Goal: Information Seeking & Learning: Learn about a topic

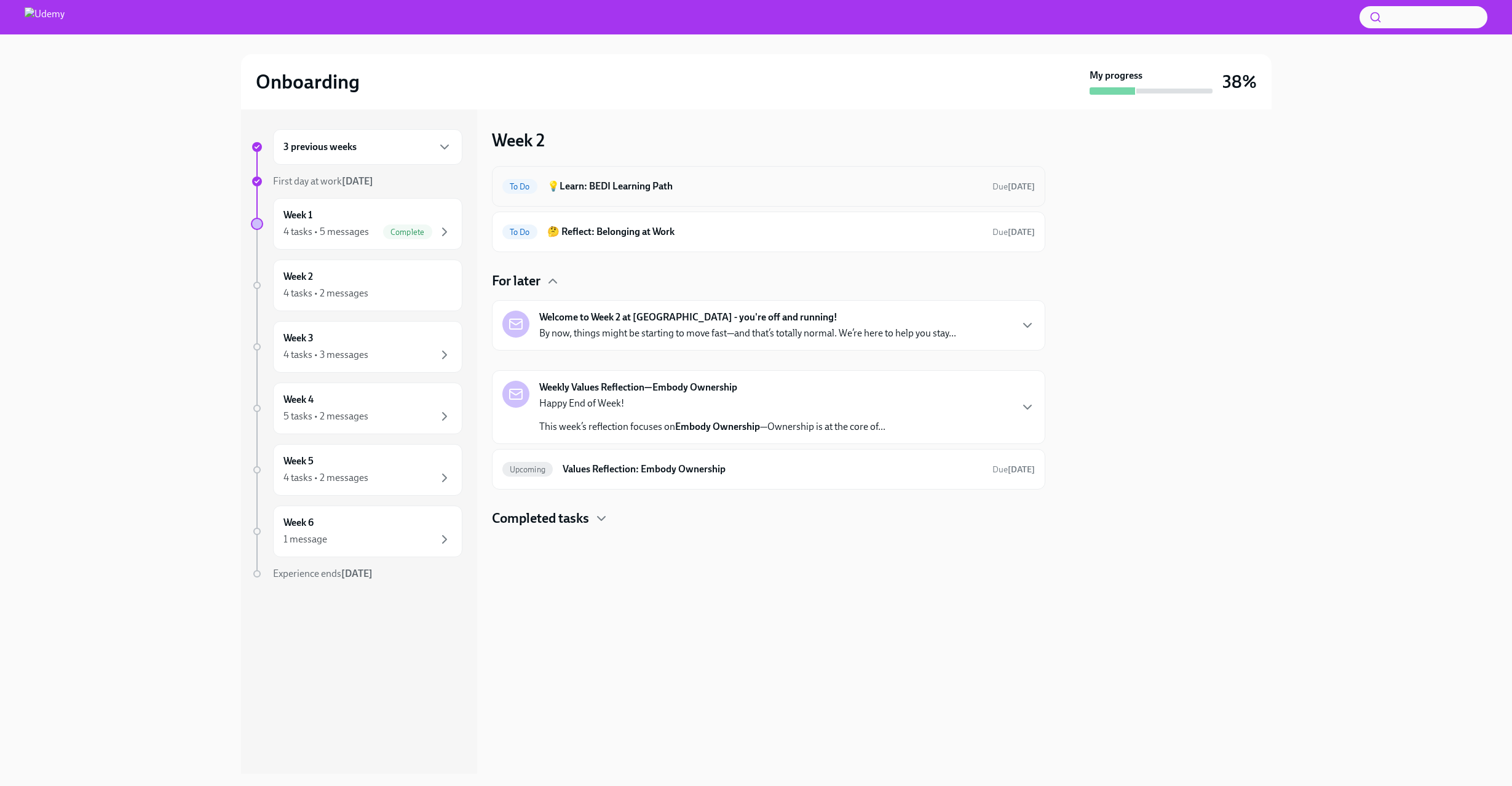
click at [720, 186] on h6 "💡Learn: BEDI Learning Path" at bounding box center [765, 186] width 435 height 13
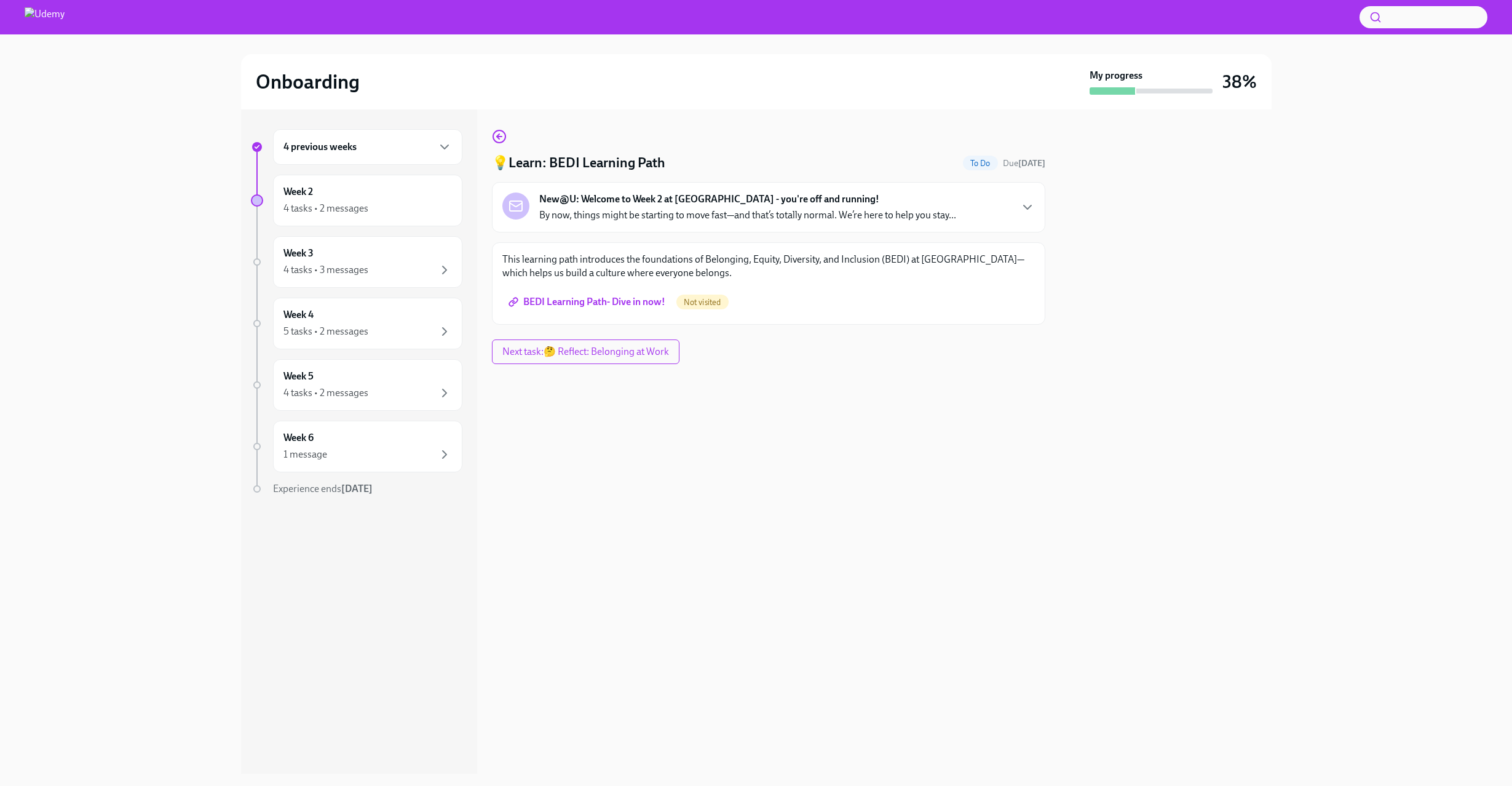
click at [625, 307] on span "BEDI Learning Path- Dive in now!" at bounding box center [588, 302] width 155 height 13
click at [362, 190] on div "Week 2 4 tasks • 2 messages" at bounding box center [367, 201] width 168 height 31
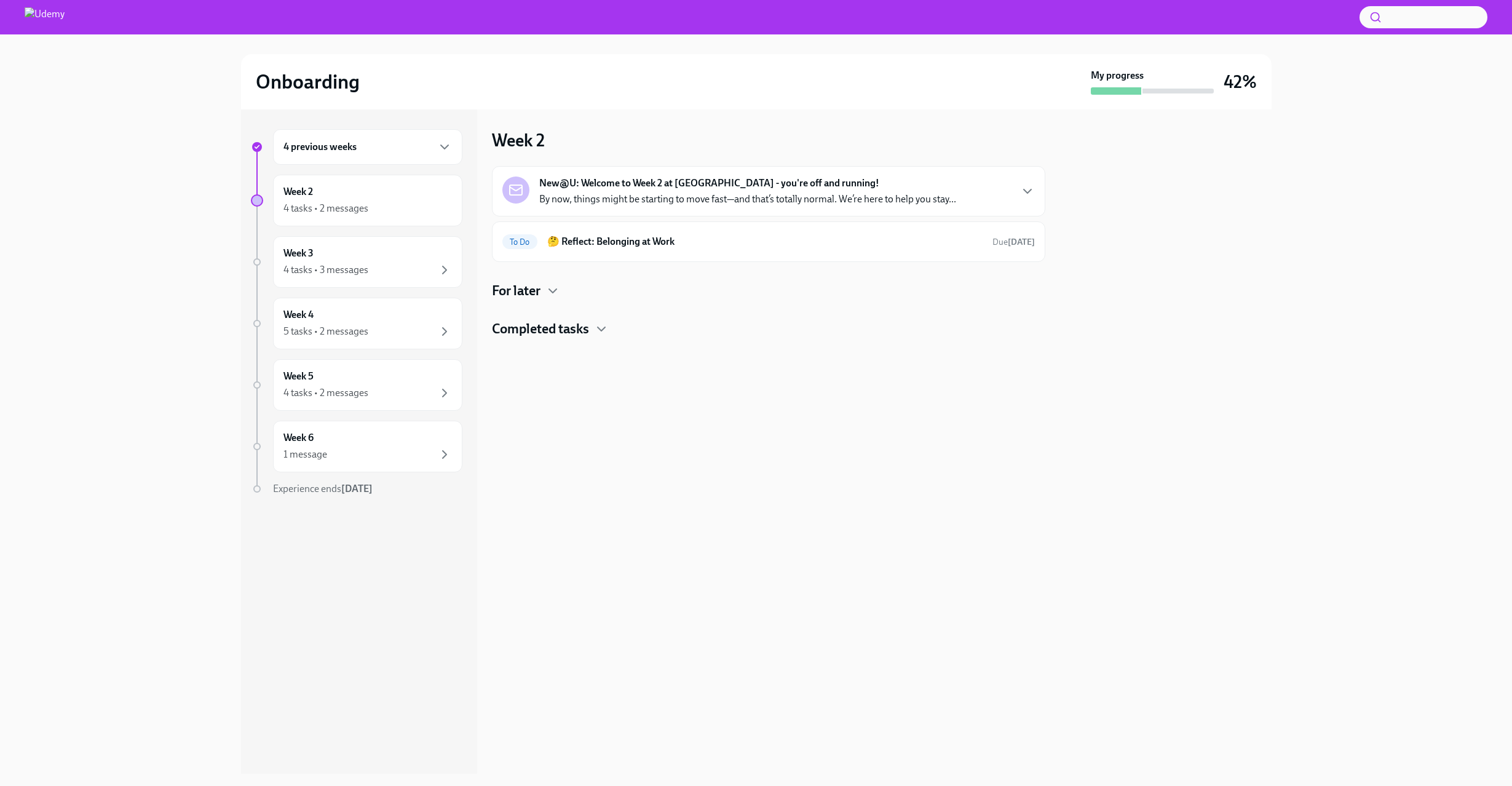
click at [574, 337] on h4 "Completed tasks" at bounding box center [541, 329] width 97 height 19
click at [532, 289] on h4 "For later" at bounding box center [516, 290] width 49 height 19
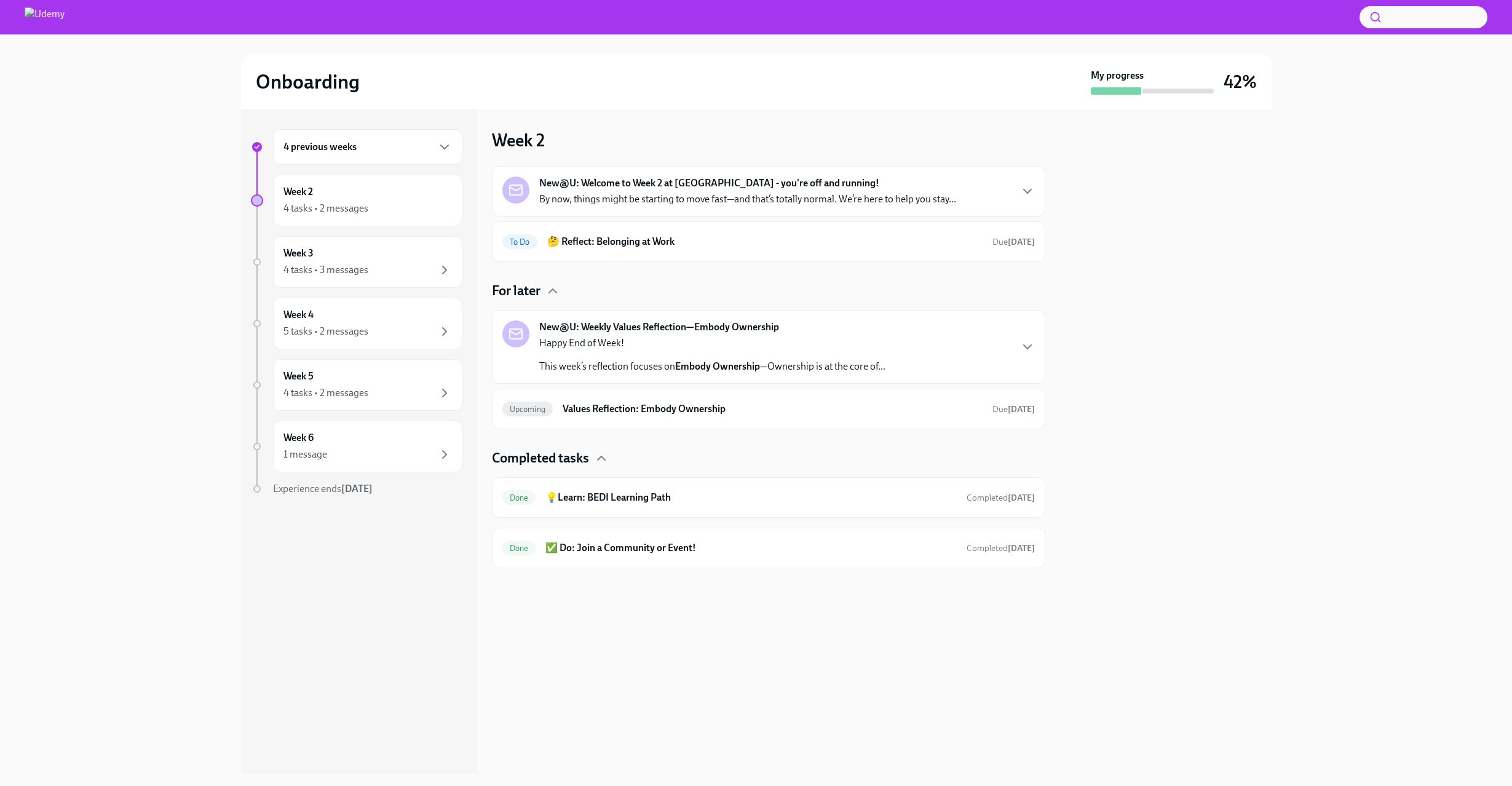
click at [532, 289] on h4 "For later" at bounding box center [516, 290] width 49 height 19
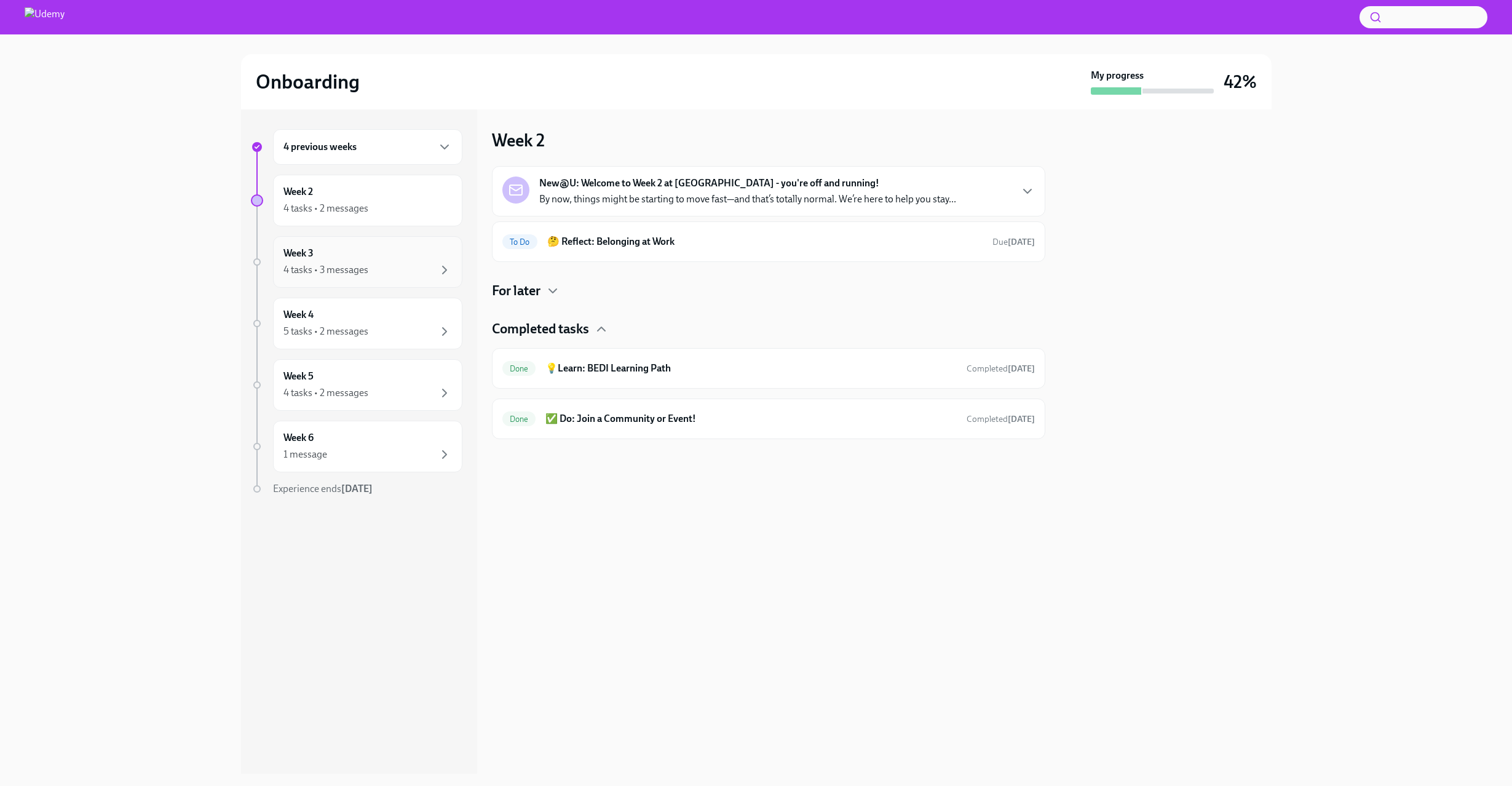
click at [349, 257] on div "Week 3 4 tasks • 3 messages" at bounding box center [367, 262] width 168 height 31
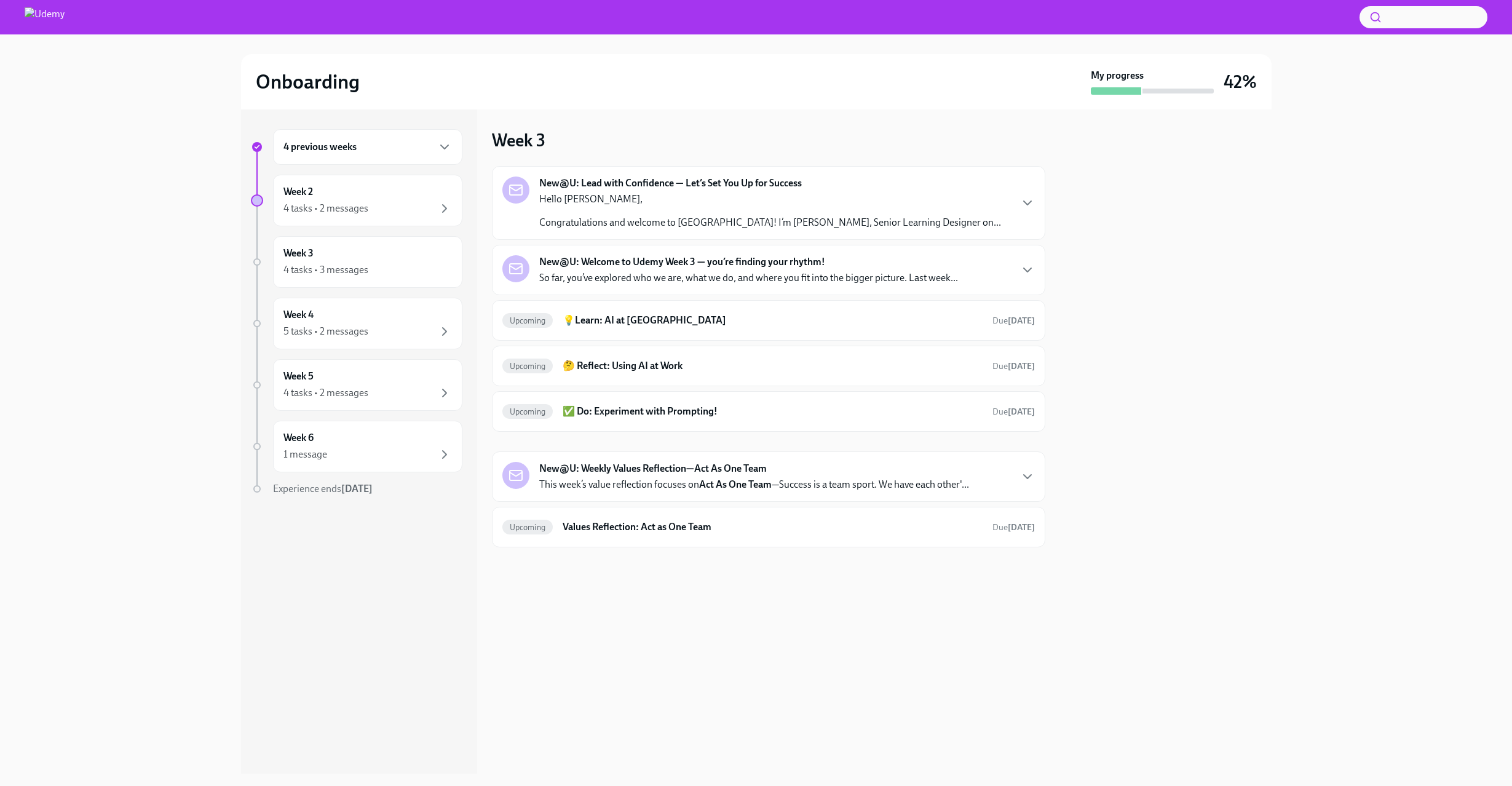
click at [795, 225] on p "Congratulations and welcome to [GEOGRAPHIC_DATA]! I’m [PERSON_NAME], Senior Lea…" at bounding box center [771, 222] width 462 height 13
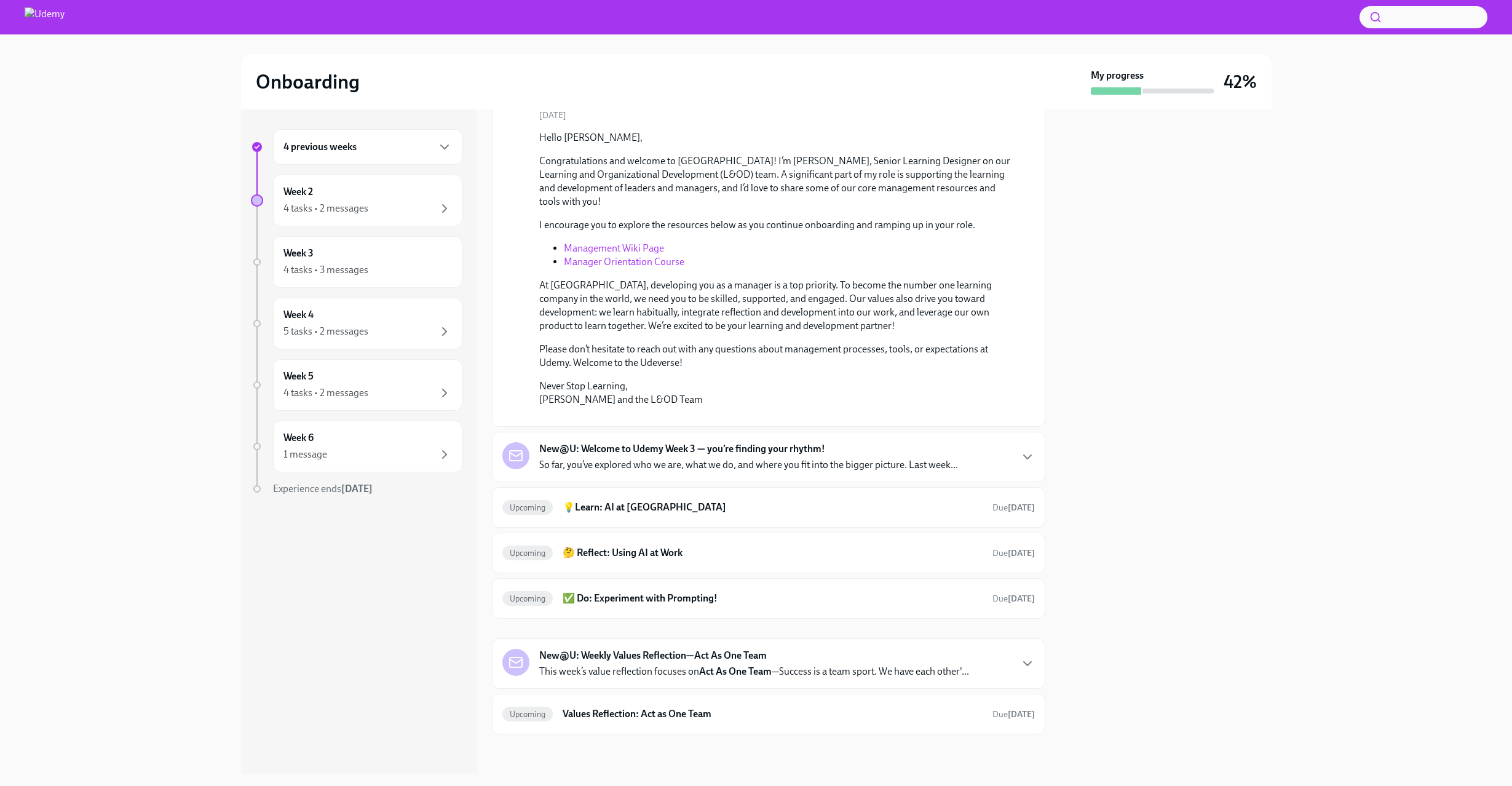
scroll to position [228, 0]
click at [807, 456] on strong "New@U: Welcome to Udemy Week 3 — you’re finding your rhythm!" at bounding box center [683, 449] width 286 height 13
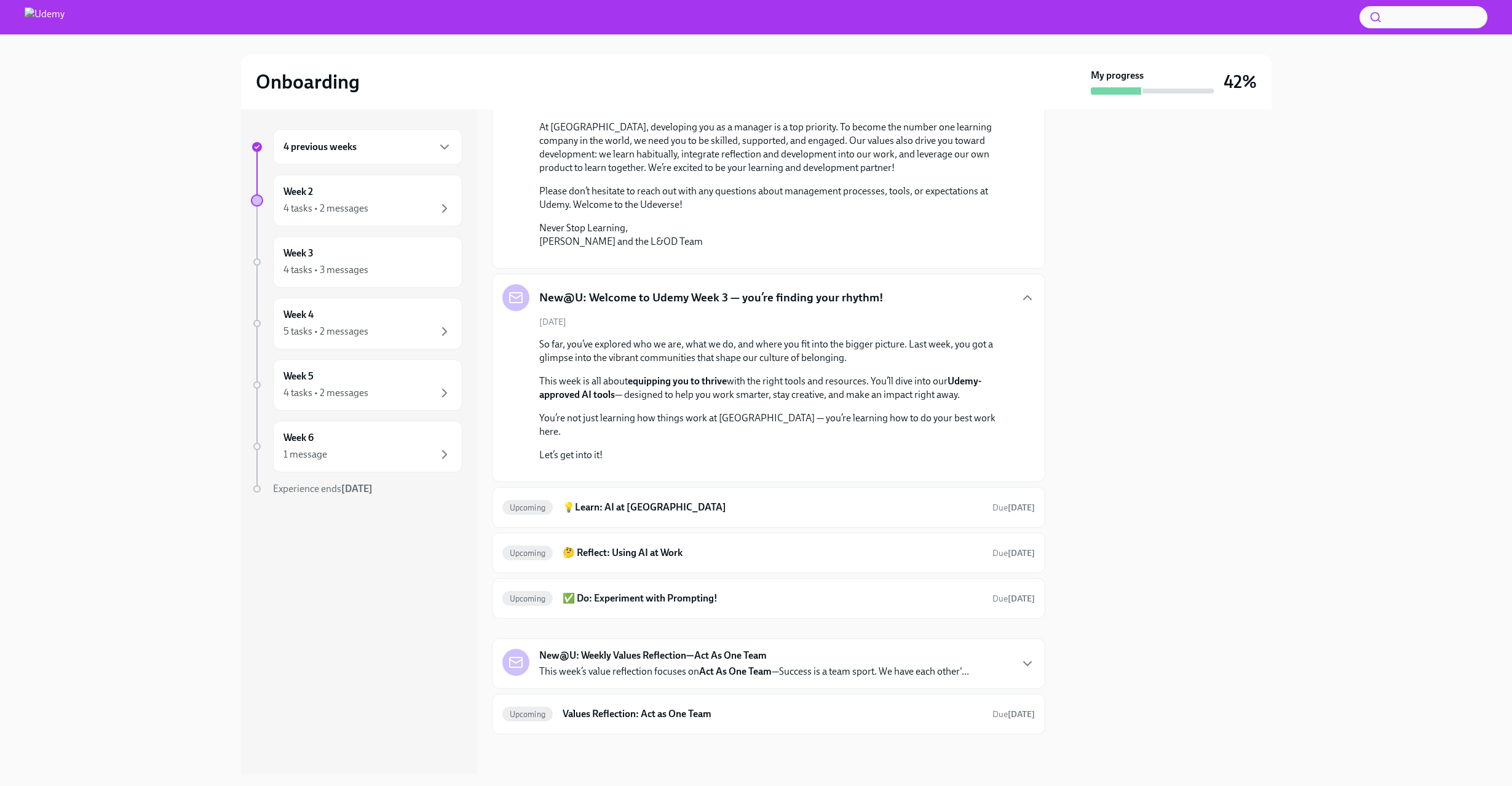
scroll to position [550, 0]
click at [737, 490] on div "Upcoming 💡Learn: AI at Udemy Due [DATE]" at bounding box center [768, 507] width 553 height 40
click at [743, 511] on h6 "💡Learn: AI at [GEOGRAPHIC_DATA]" at bounding box center [773, 507] width 419 height 13
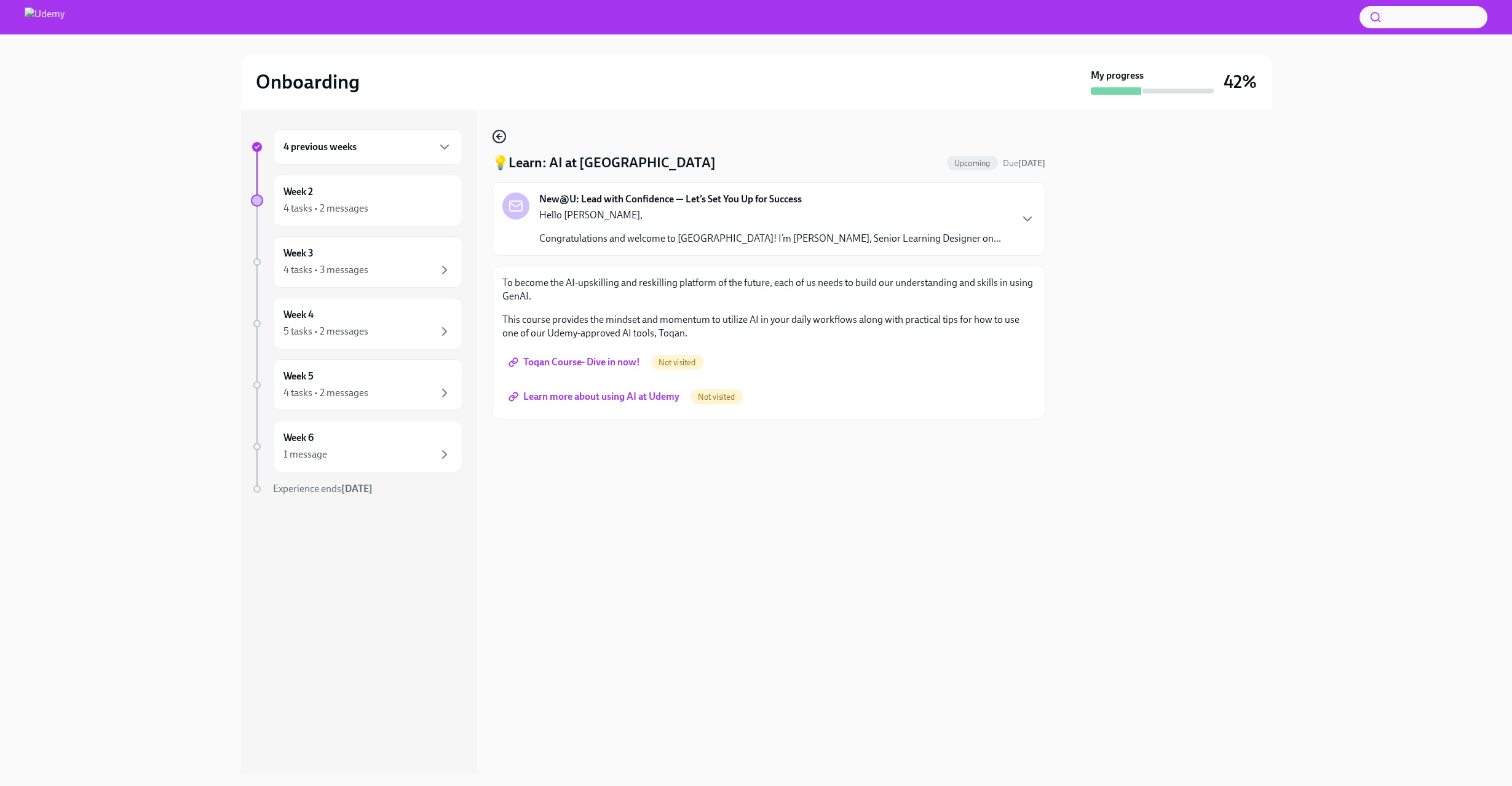
click at [497, 135] on icon "button" at bounding box center [498, 136] width 3 height 4
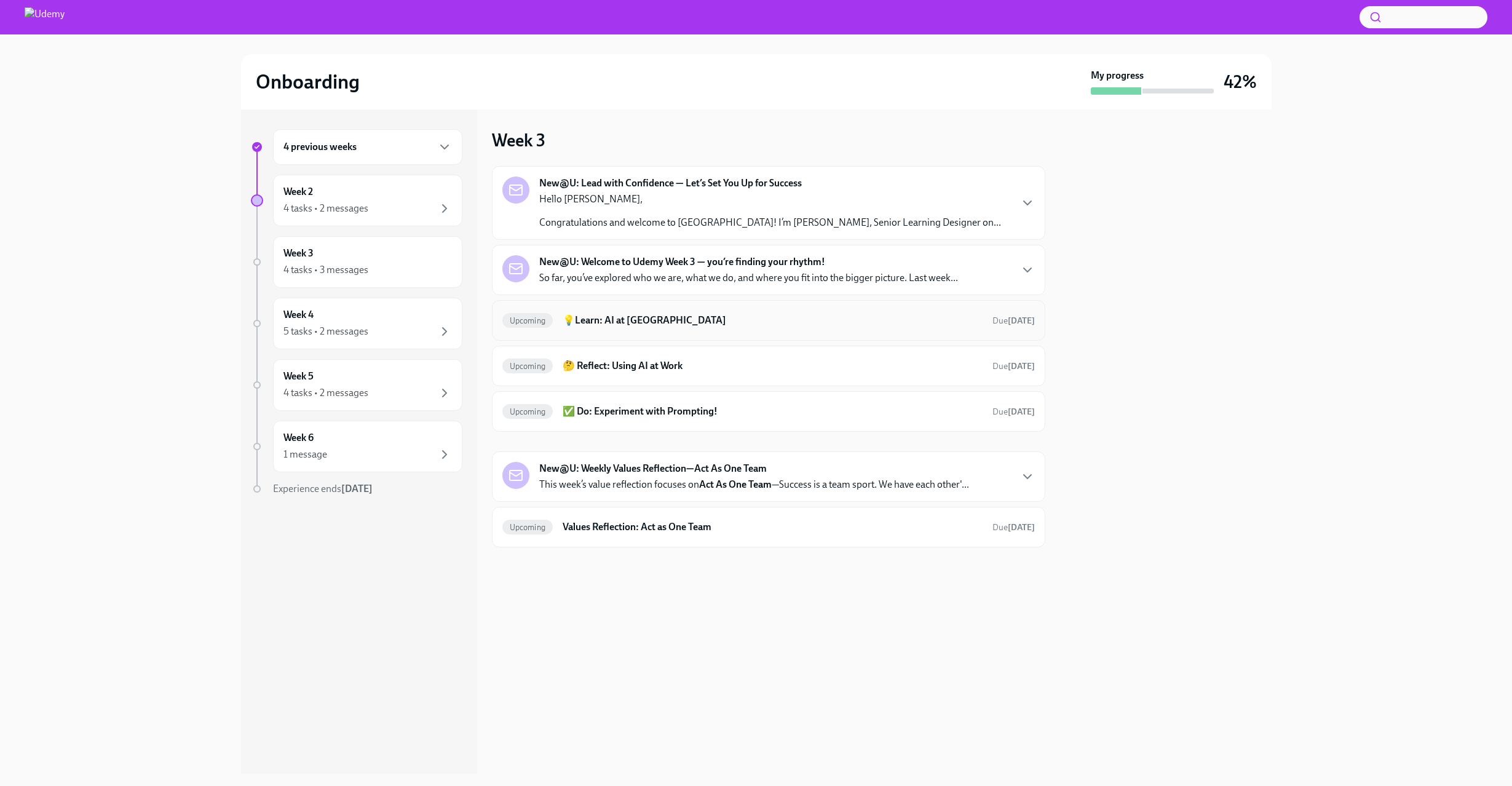
click at [845, 321] on h6 "💡Learn: AI at [GEOGRAPHIC_DATA]" at bounding box center [773, 320] width 419 height 13
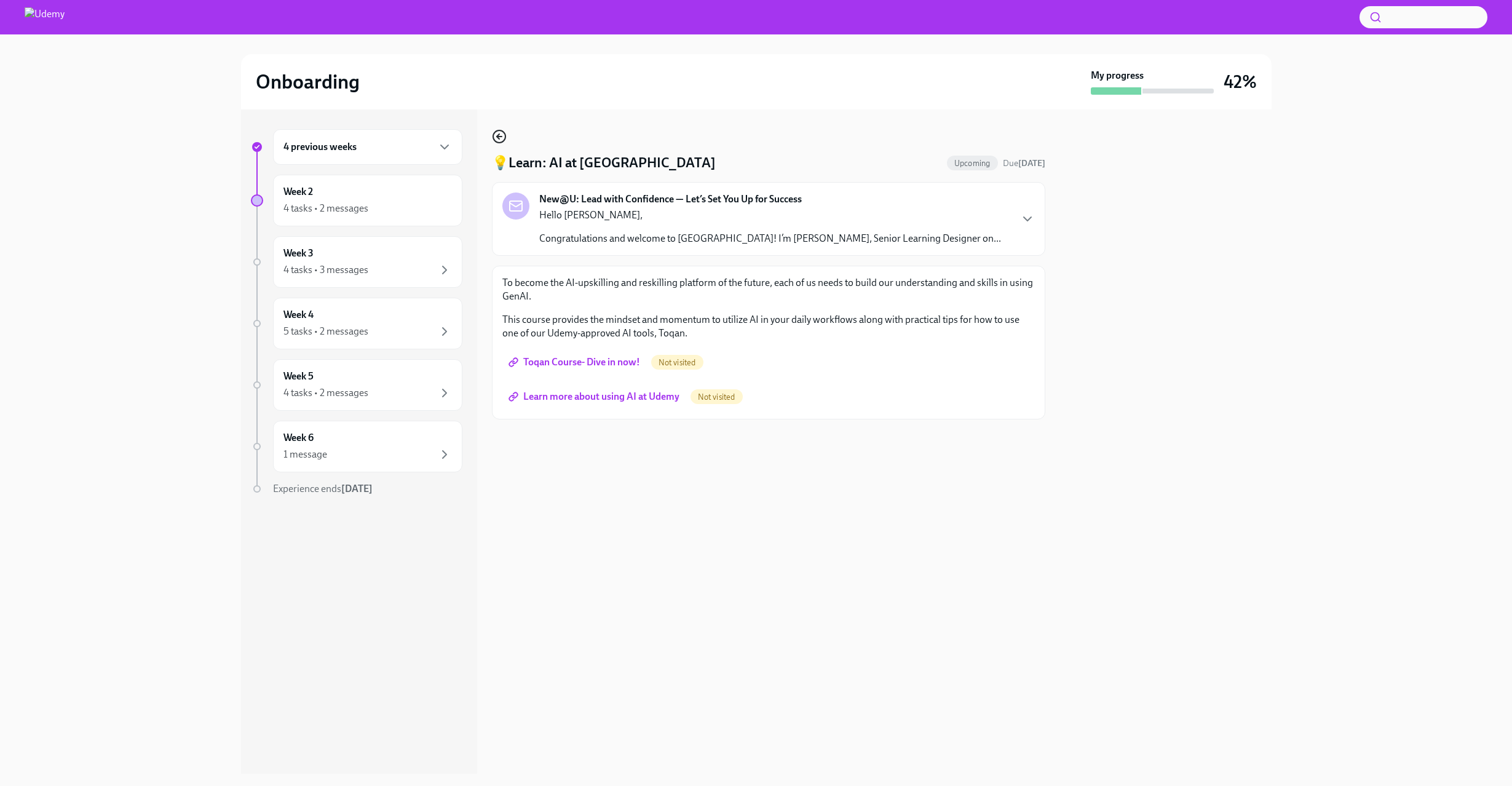
click at [498, 131] on icon "button" at bounding box center [499, 137] width 14 height 14
